Goal: Check status: Check status

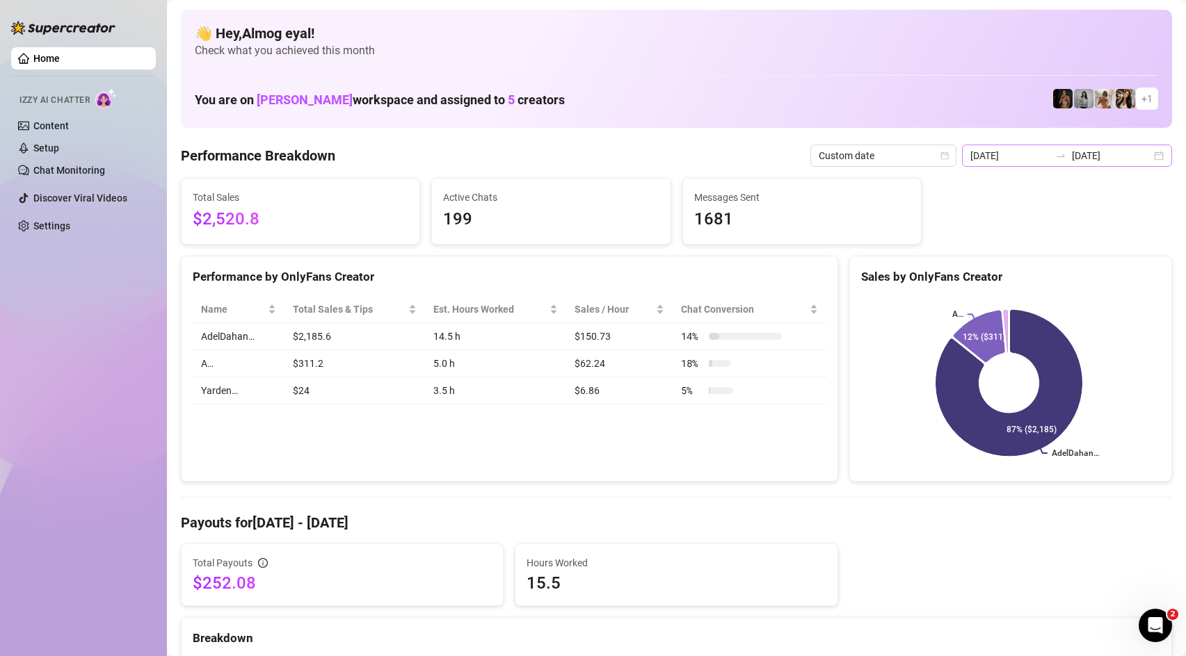
click at [1066, 159] on icon "swap-right" at bounding box center [1060, 155] width 11 height 11
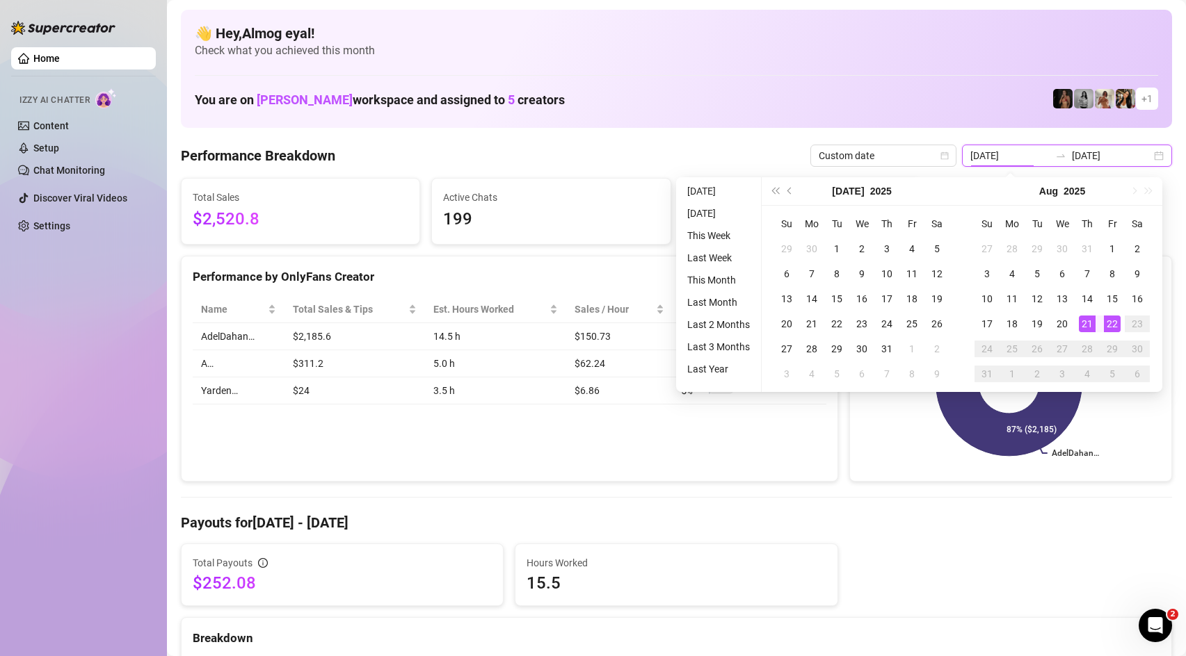
click at [1085, 156] on input "[DATE]" at bounding box center [1111, 155] width 79 height 15
type input "[DATE]"
click at [1105, 325] on div "22" at bounding box center [1112, 324] width 17 height 17
click at [1105, 325] on rect at bounding box center [1009, 383] width 296 height 174
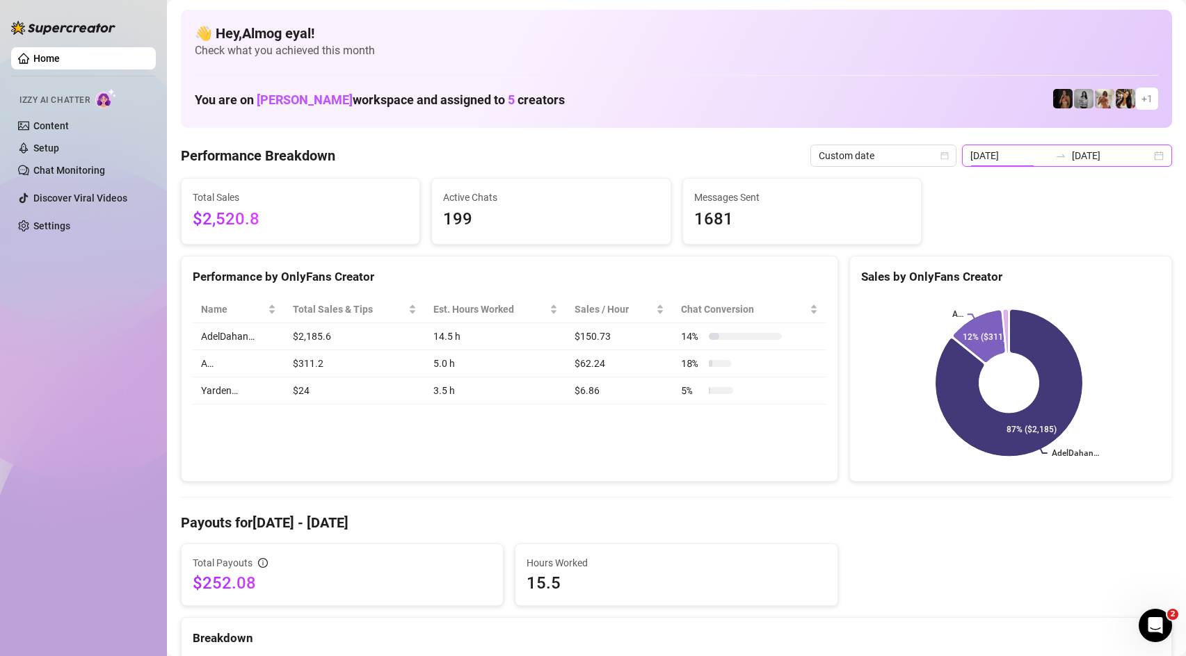
click at [1017, 156] on input "2025-08-21" at bounding box center [1009, 155] width 79 height 15
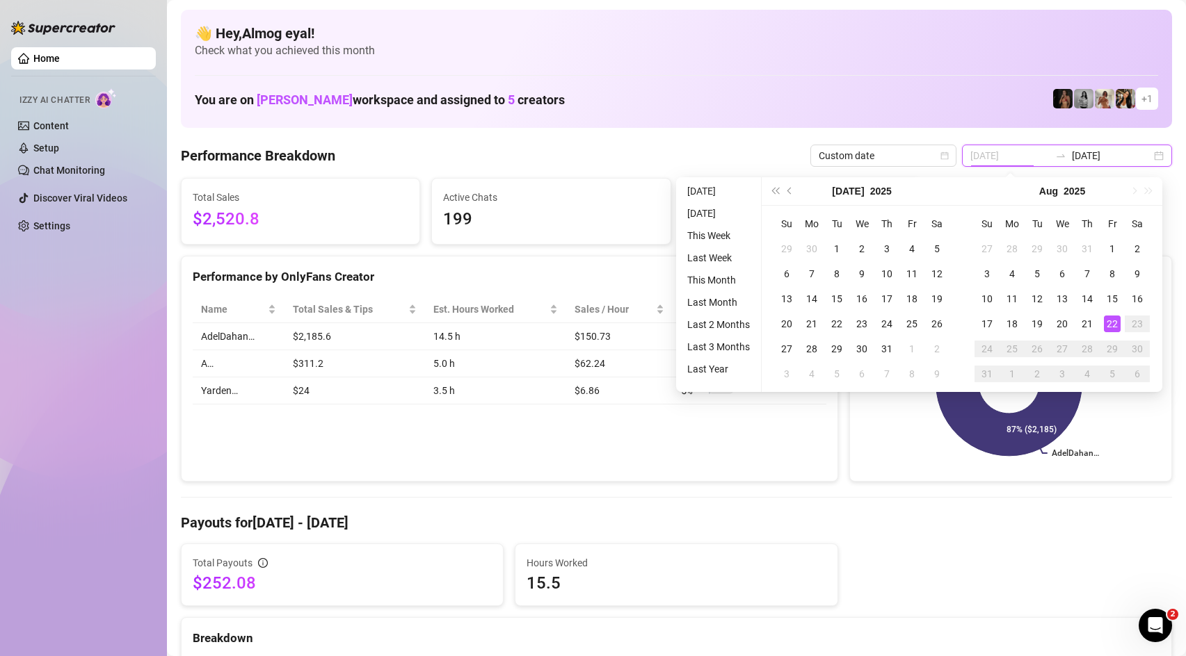
type input "[DATE]"
click at [1113, 322] on div "22" at bounding box center [1112, 324] width 17 height 17
type input "[DATE]"
click at [770, 464] on div "Performance by OnlyFans Creator Name Total Sales & Tips Est. Hours Worked Sales…" at bounding box center [509, 369] width 657 height 227
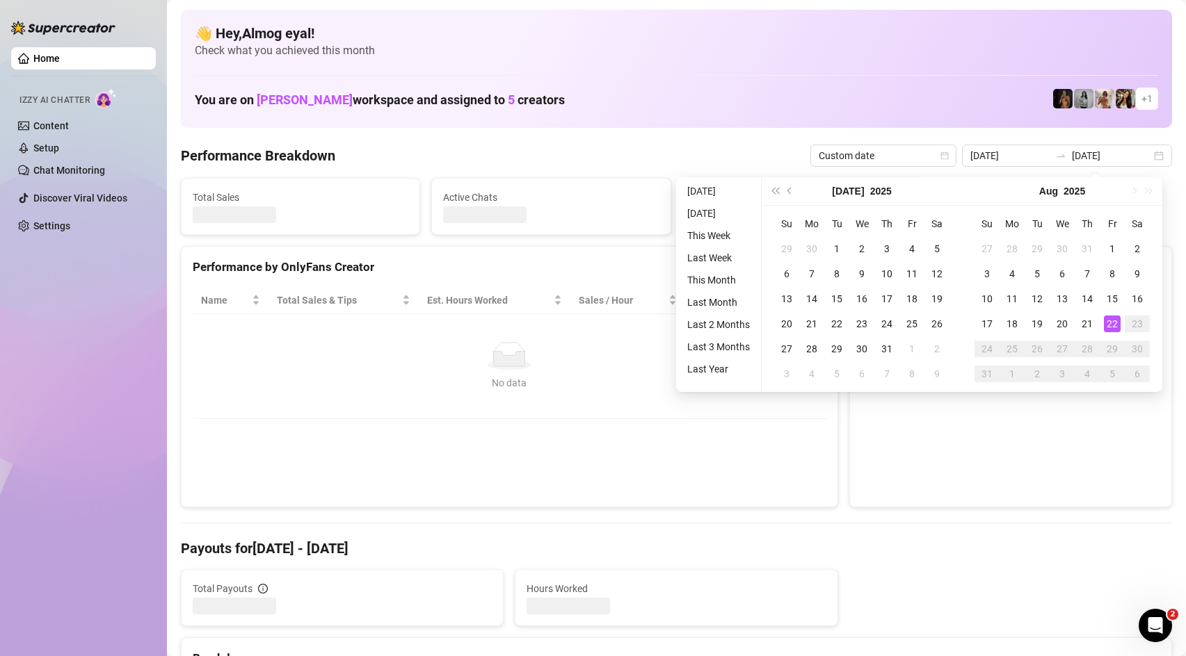
type input "[DATE]"
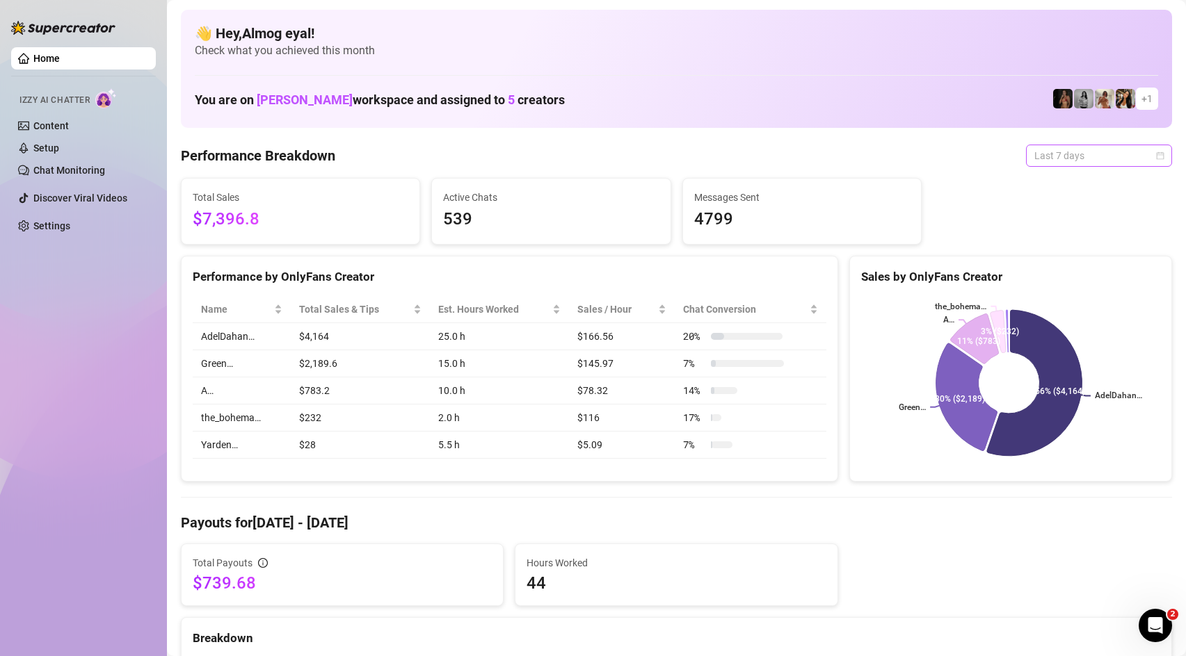
click at [1056, 162] on span "Last 7 days" at bounding box center [1098, 155] width 129 height 21
click at [1079, 272] on div "Custom date" at bounding box center [1088, 272] width 124 height 15
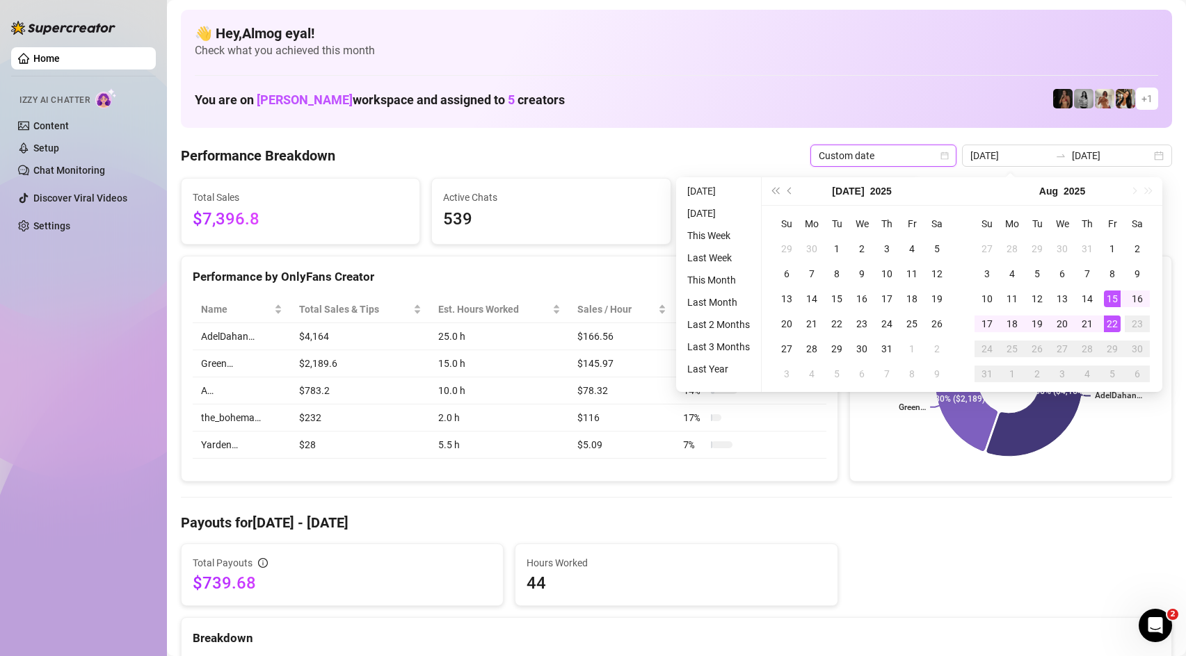
type input "[DATE]"
click at [1115, 318] on div "22" at bounding box center [1112, 324] width 17 height 17
click at [1014, 443] on icon at bounding box center [1036, 384] width 103 height 158
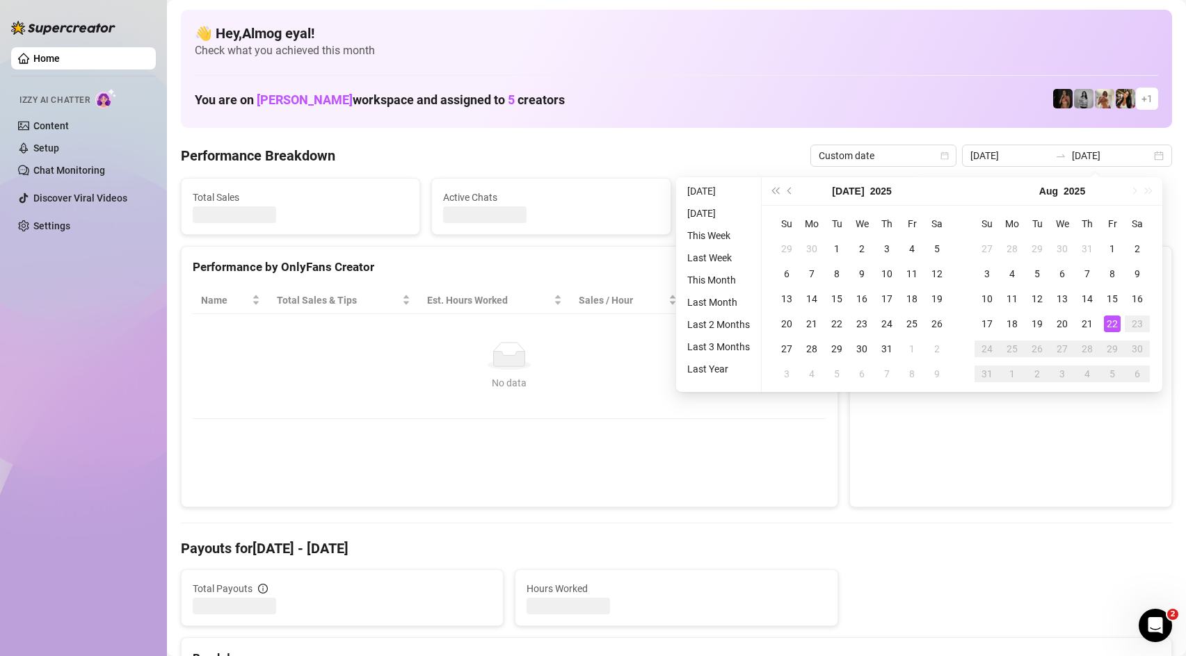
type input "[DATE]"
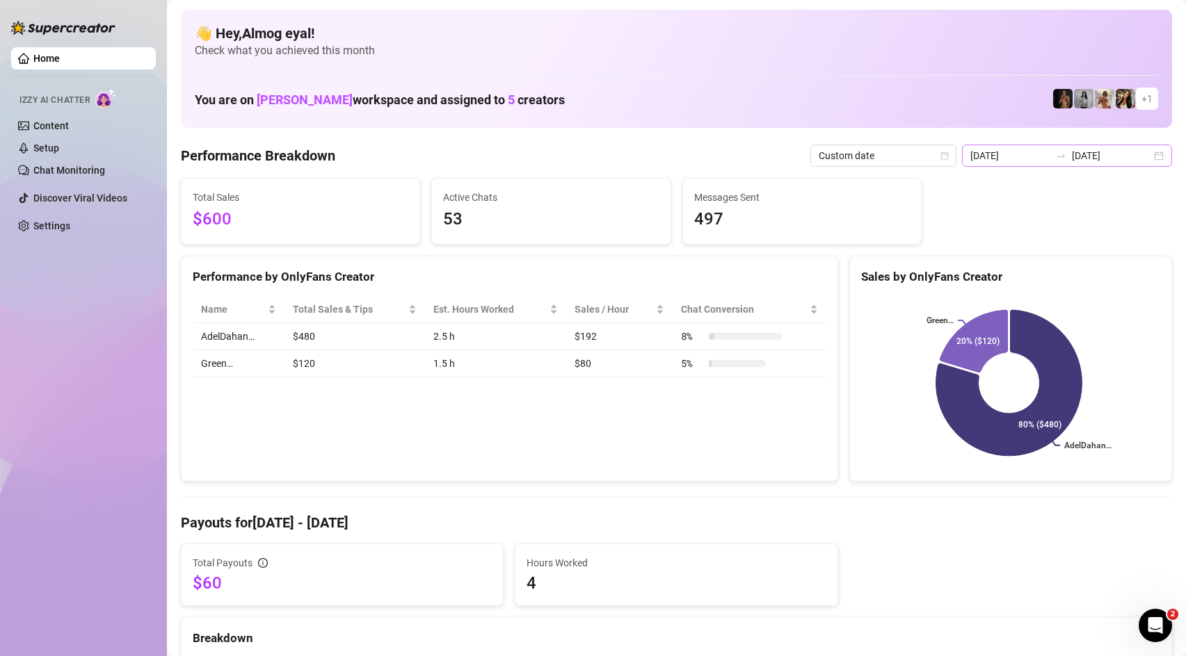
click at [1059, 156] on div at bounding box center [1060, 155] width 22 height 11
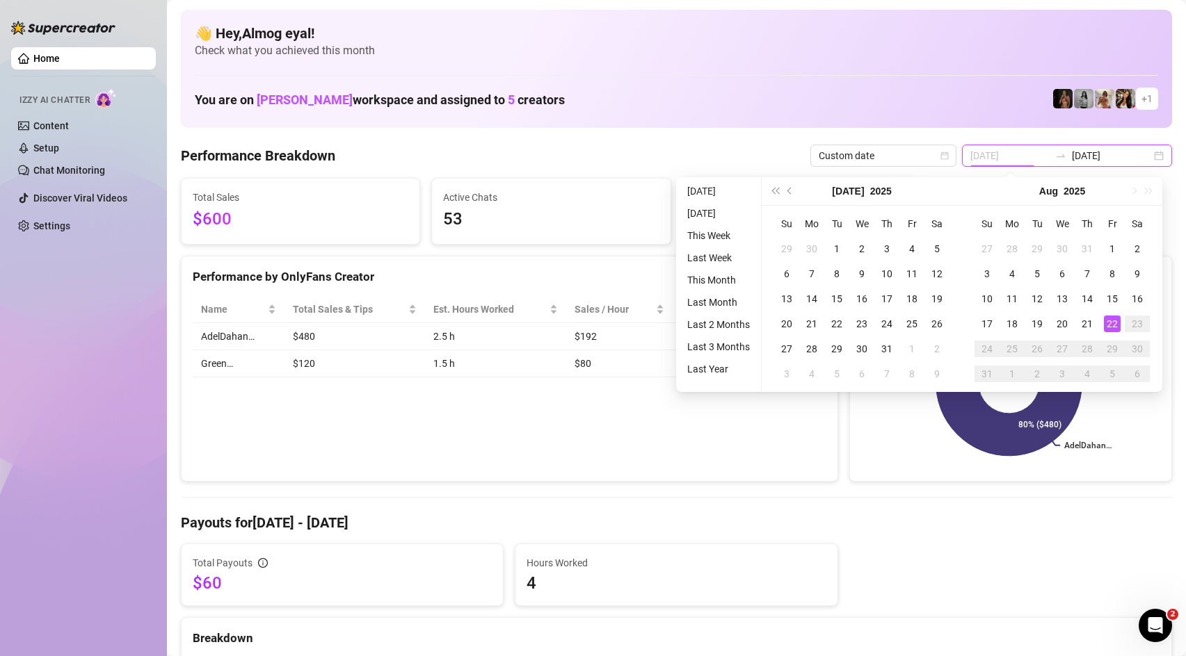
type input "[DATE]"
click at [1113, 323] on div "22" at bounding box center [1112, 324] width 17 height 17
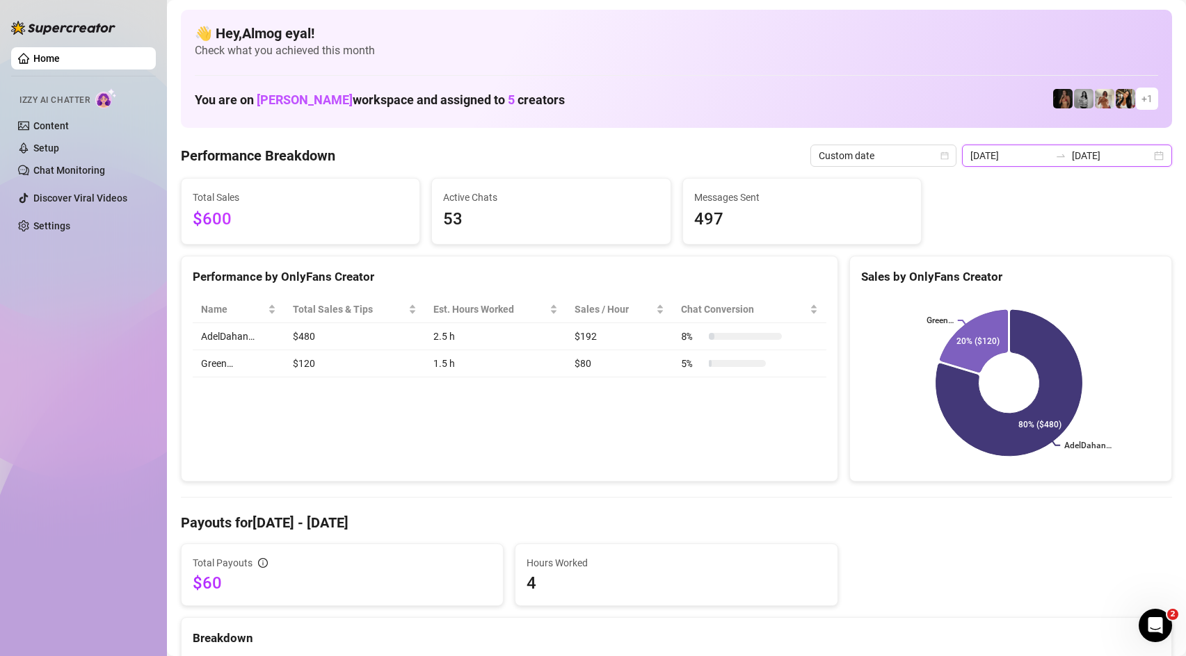
click at [1103, 161] on input "[DATE]" at bounding box center [1111, 155] width 79 height 15
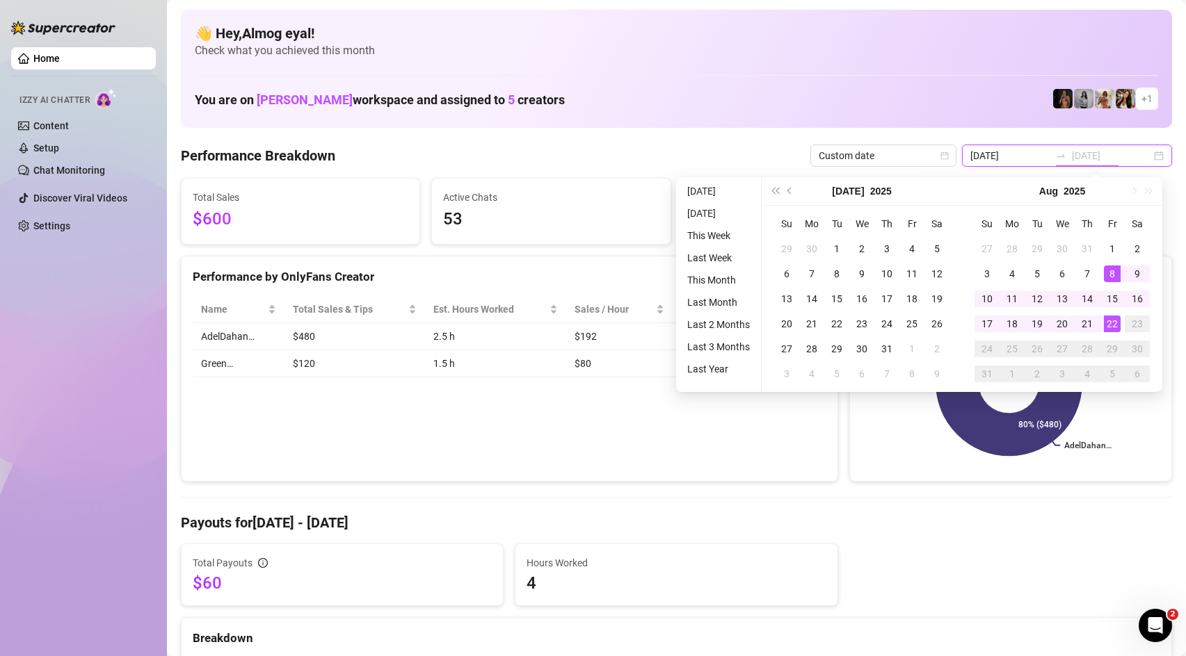
type input "[DATE]"
click at [1115, 319] on div "22" at bounding box center [1112, 324] width 17 height 17
click at [1110, 321] on div "22" at bounding box center [1112, 324] width 17 height 17
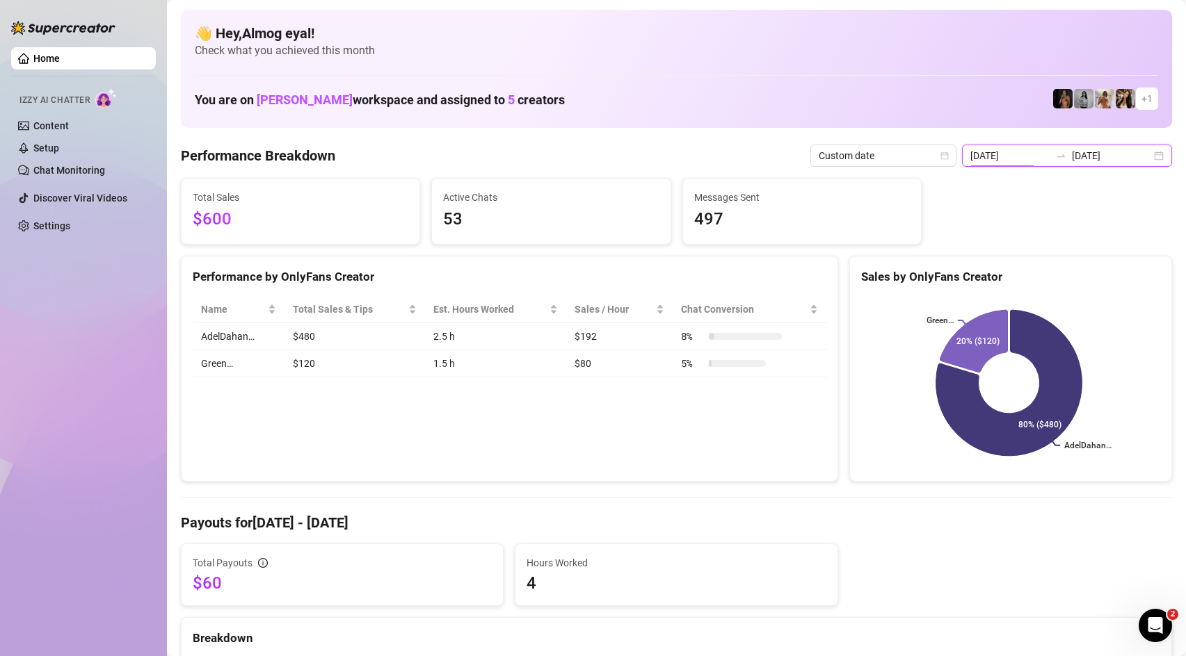
drag, startPoint x: 1024, startPoint y: 163, endPoint x: 1044, endPoint y: 160, distance: 21.0
click at [1024, 162] on input "[DATE]" at bounding box center [1009, 155] width 79 height 15
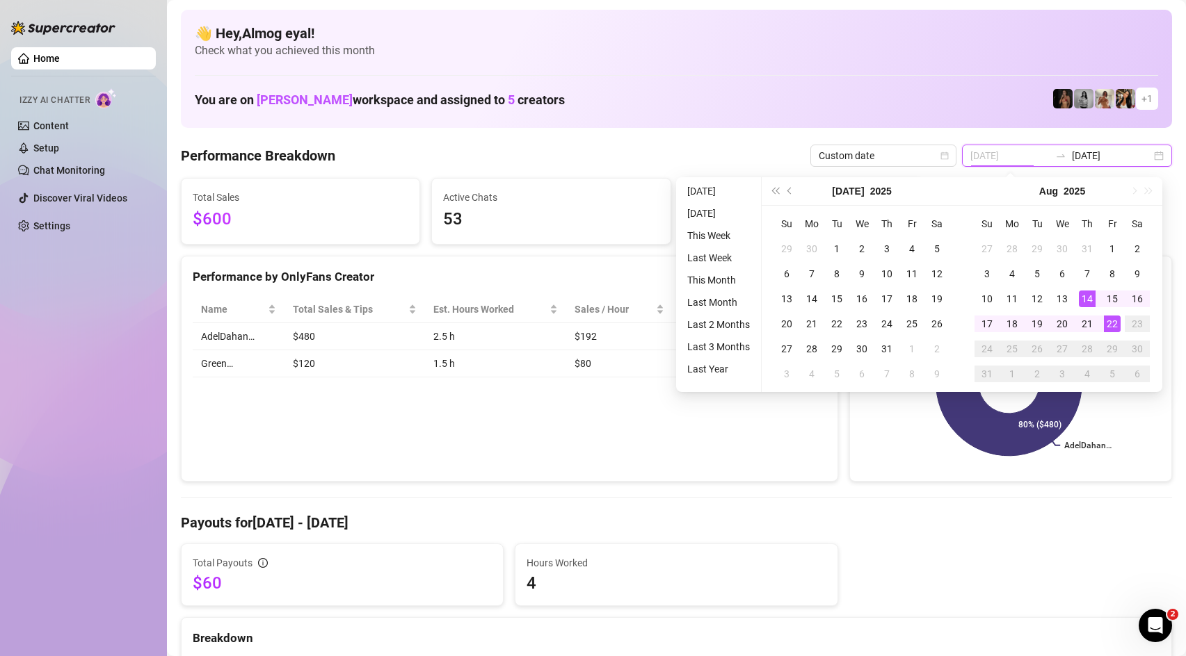
type input "[DATE]"
click at [1109, 325] on div "22" at bounding box center [1112, 324] width 17 height 17
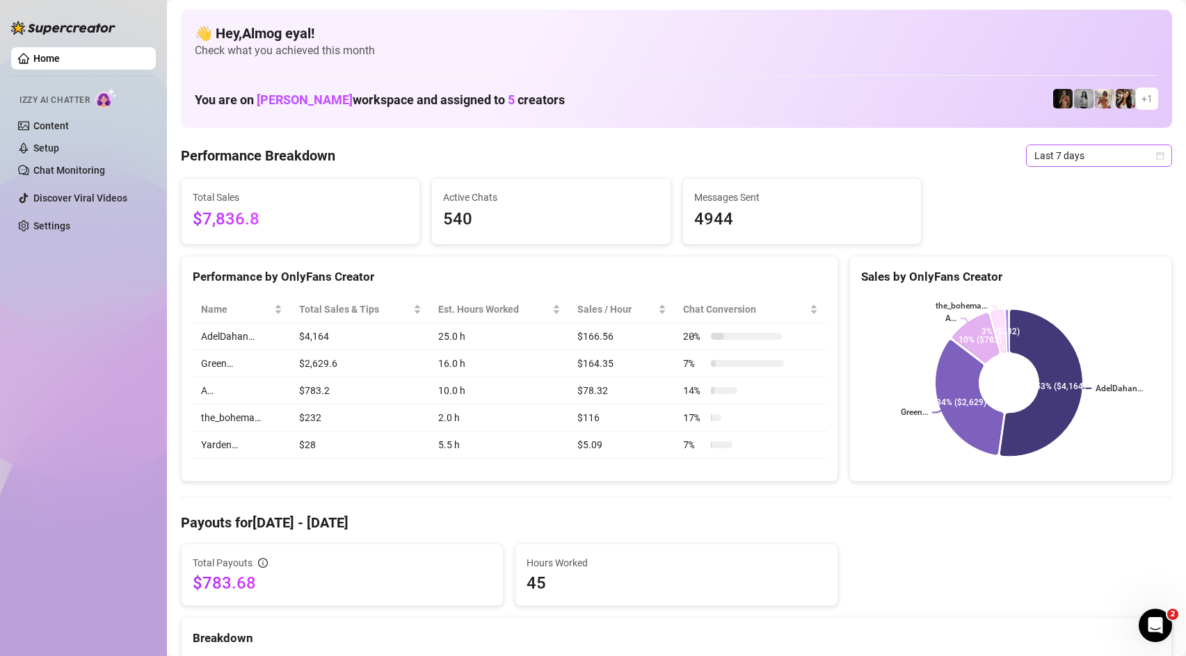
click at [1063, 150] on span "Last 7 days" at bounding box center [1098, 155] width 129 height 21
click at [1092, 271] on div "Custom date" at bounding box center [1088, 272] width 124 height 15
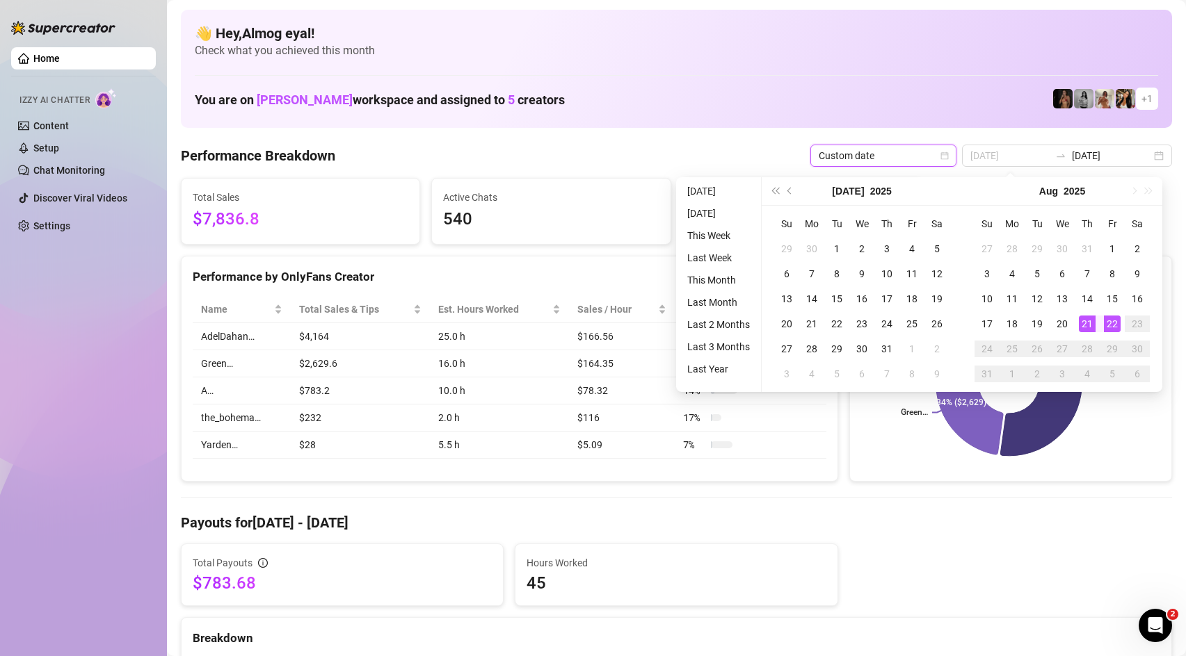
type input "[DATE]"
click at [1116, 328] on div "22" at bounding box center [1112, 324] width 17 height 17
click at [1114, 327] on div "22" at bounding box center [1112, 324] width 17 height 17
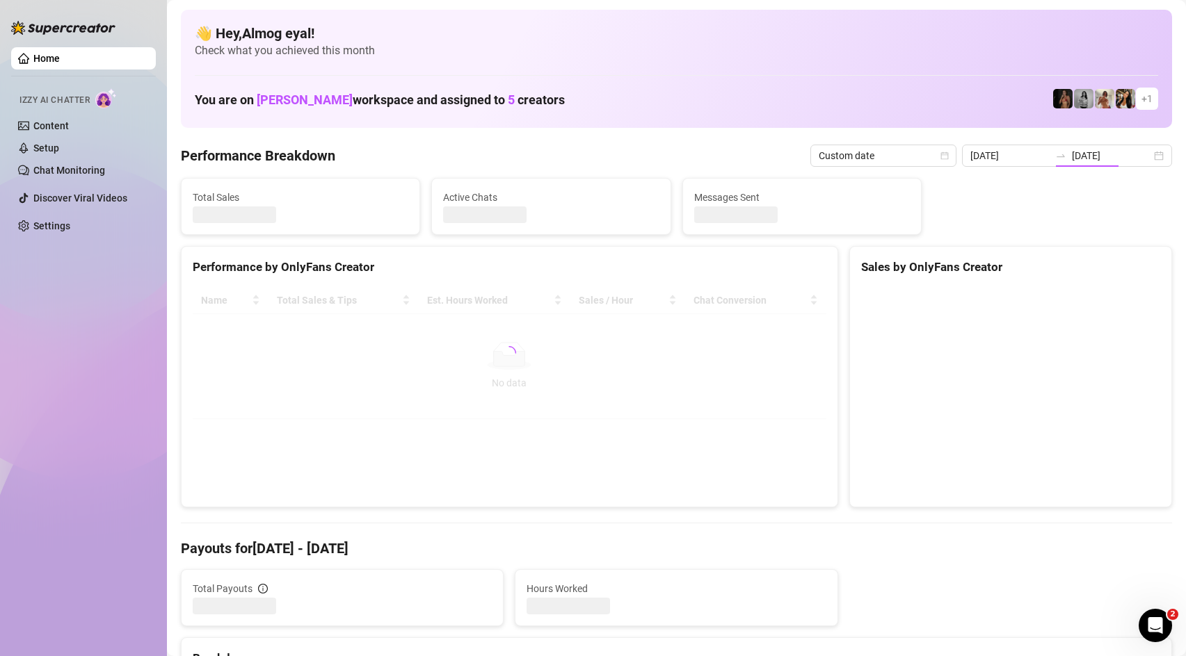
type input "[DATE]"
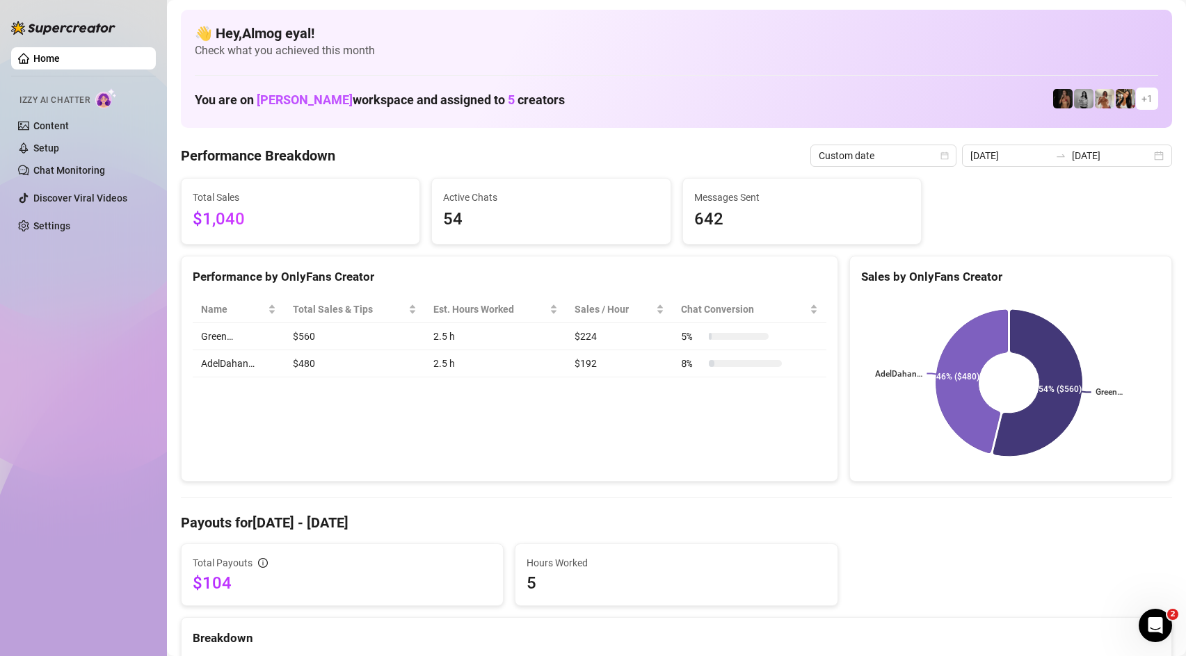
click at [309, 340] on td "$560" at bounding box center [354, 336] width 140 height 27
click at [1046, 163] on div "2025-08-22 2025-08-22" at bounding box center [1067, 156] width 210 height 22
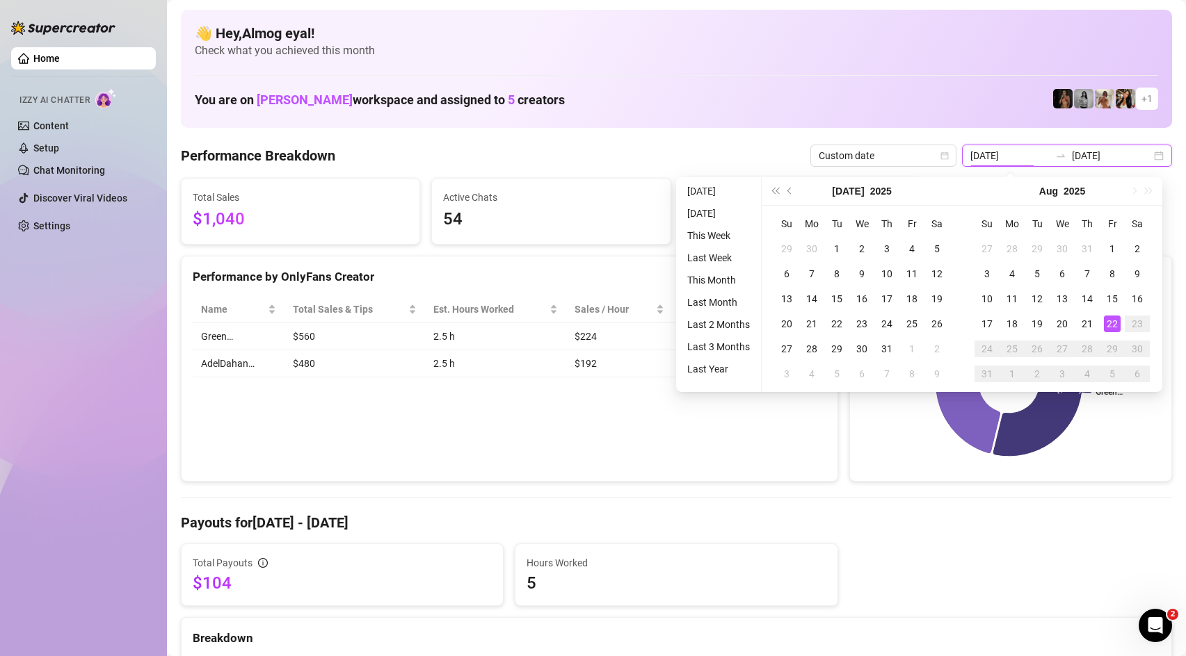
type input "[DATE]"
click at [1106, 325] on div "22" at bounding box center [1112, 324] width 17 height 17
click at [1109, 326] on div "22" at bounding box center [1112, 324] width 17 height 17
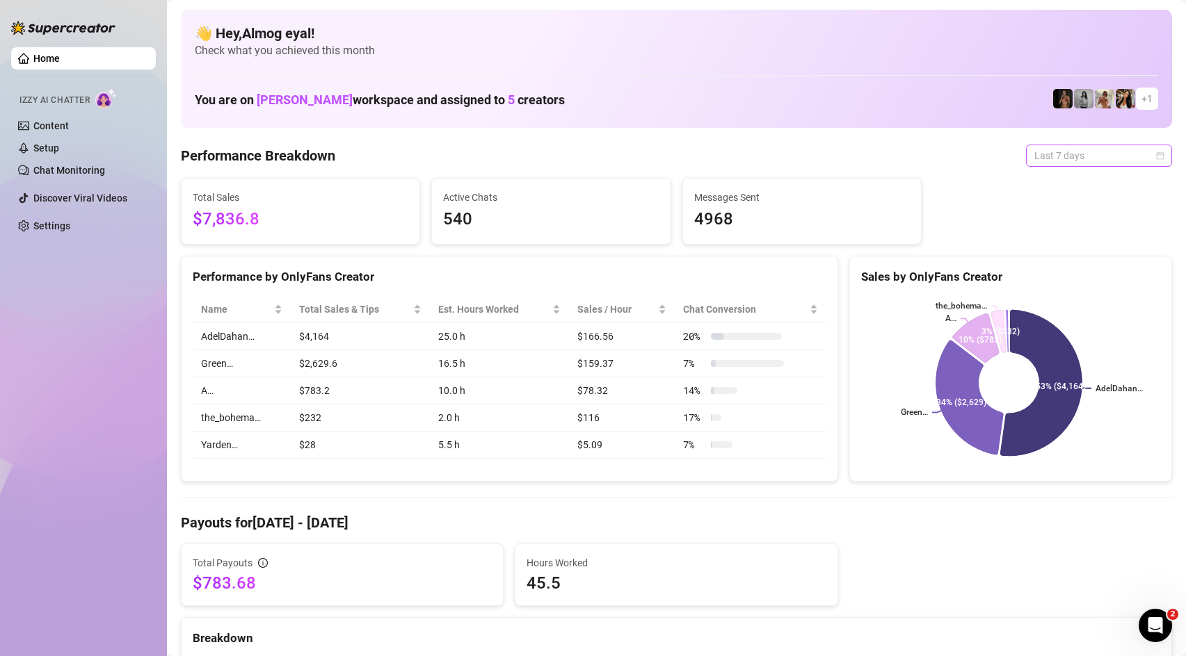
click at [1079, 156] on span "Last 7 days" at bounding box center [1098, 155] width 129 height 21
click at [1126, 271] on div "Custom date" at bounding box center [1088, 272] width 124 height 15
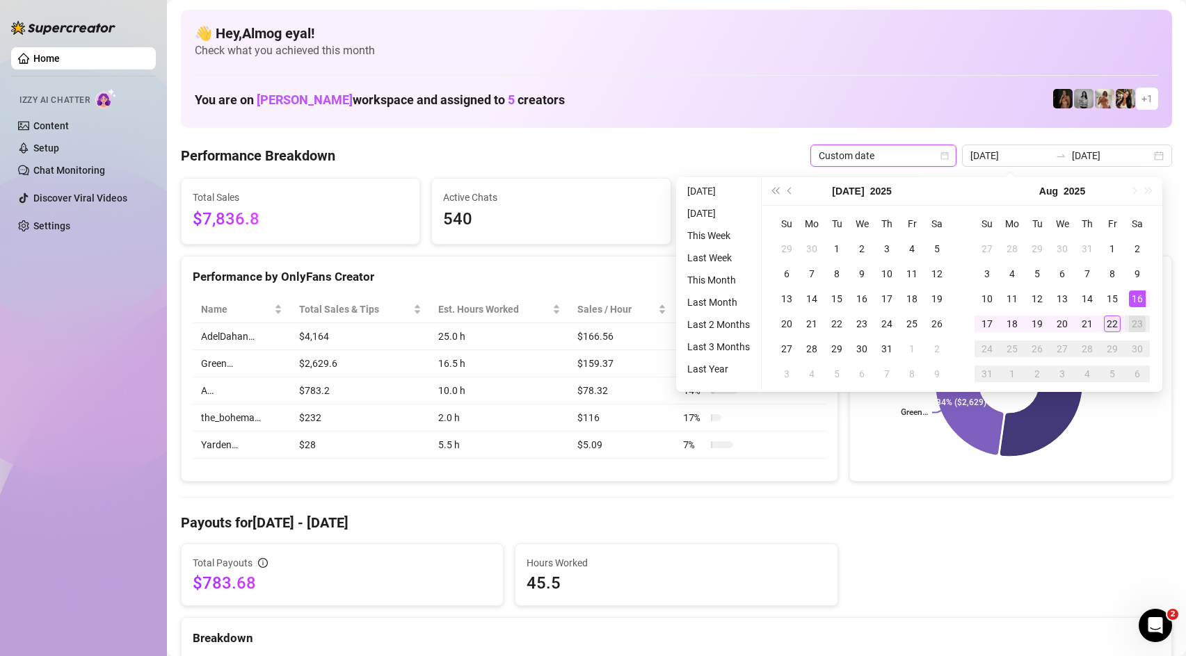
type input "[DATE]"
click at [1114, 331] on div "22" at bounding box center [1112, 324] width 17 height 17
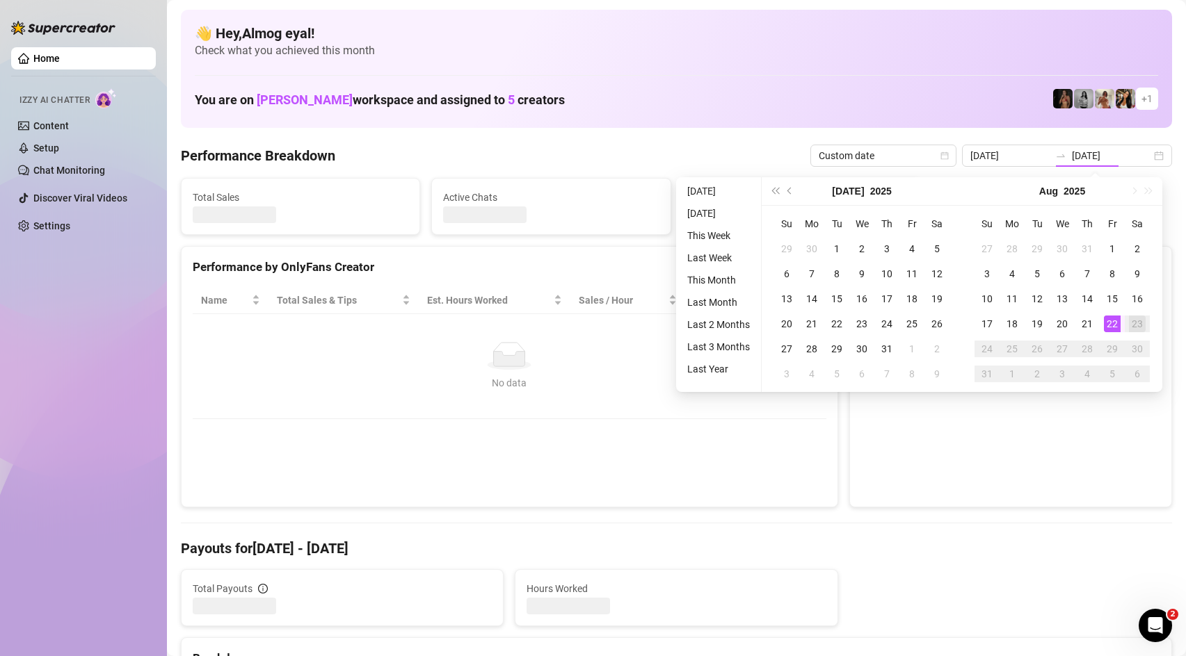
type input "[DATE]"
